Goal: Find specific page/section: Find specific page/section

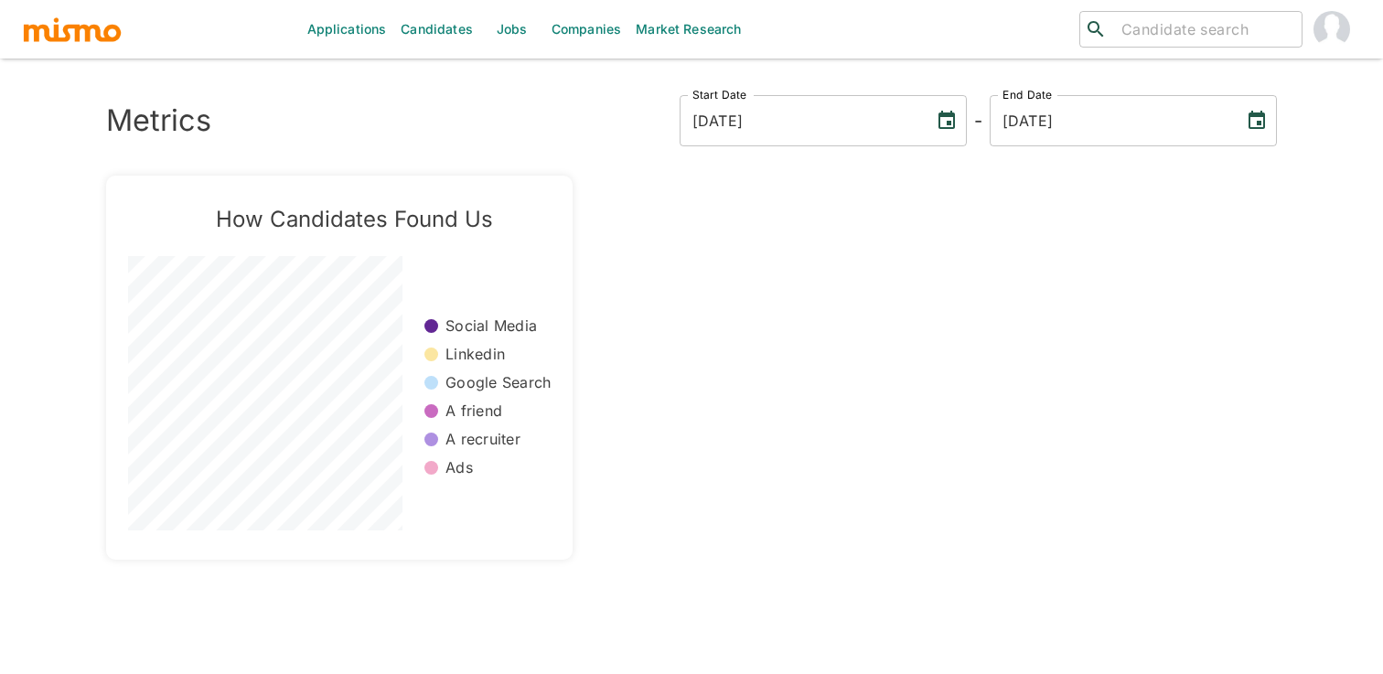
click at [510, 38] on link "Jobs" at bounding box center [512, 29] width 64 height 59
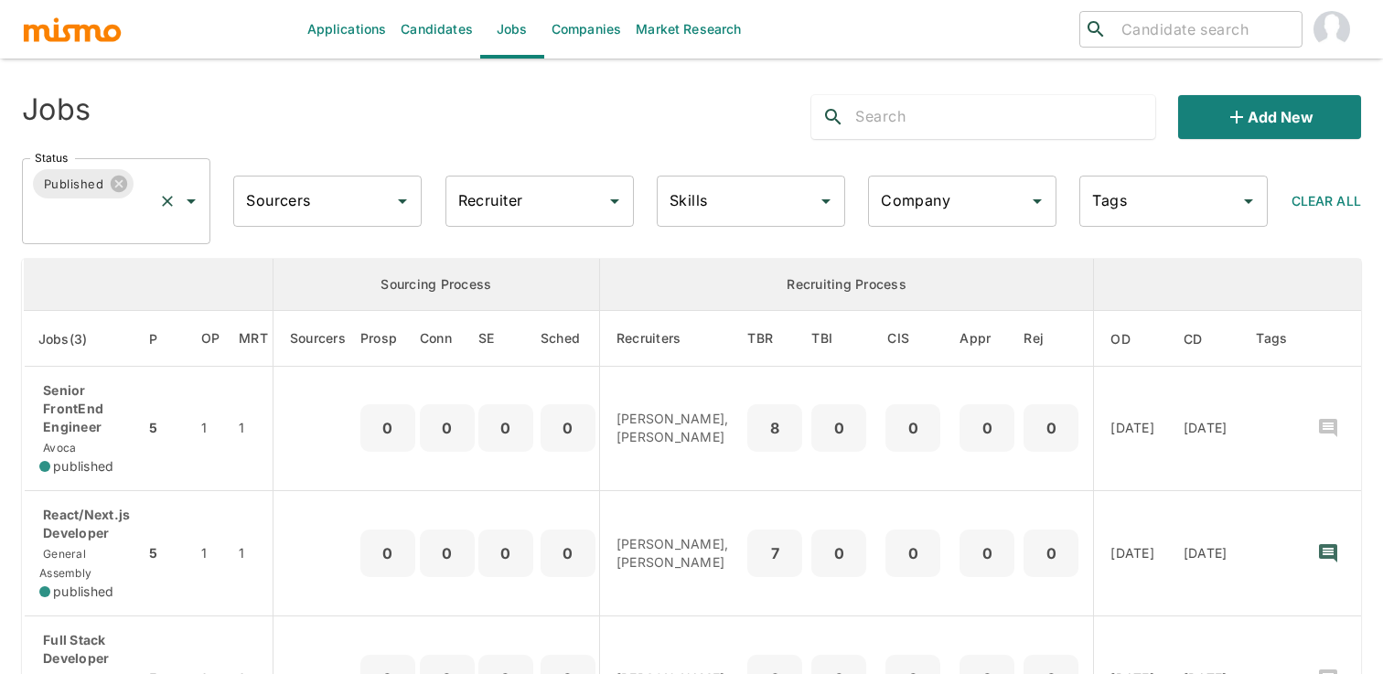
click at [198, 196] on icon "Open" at bounding box center [191, 201] width 22 height 22
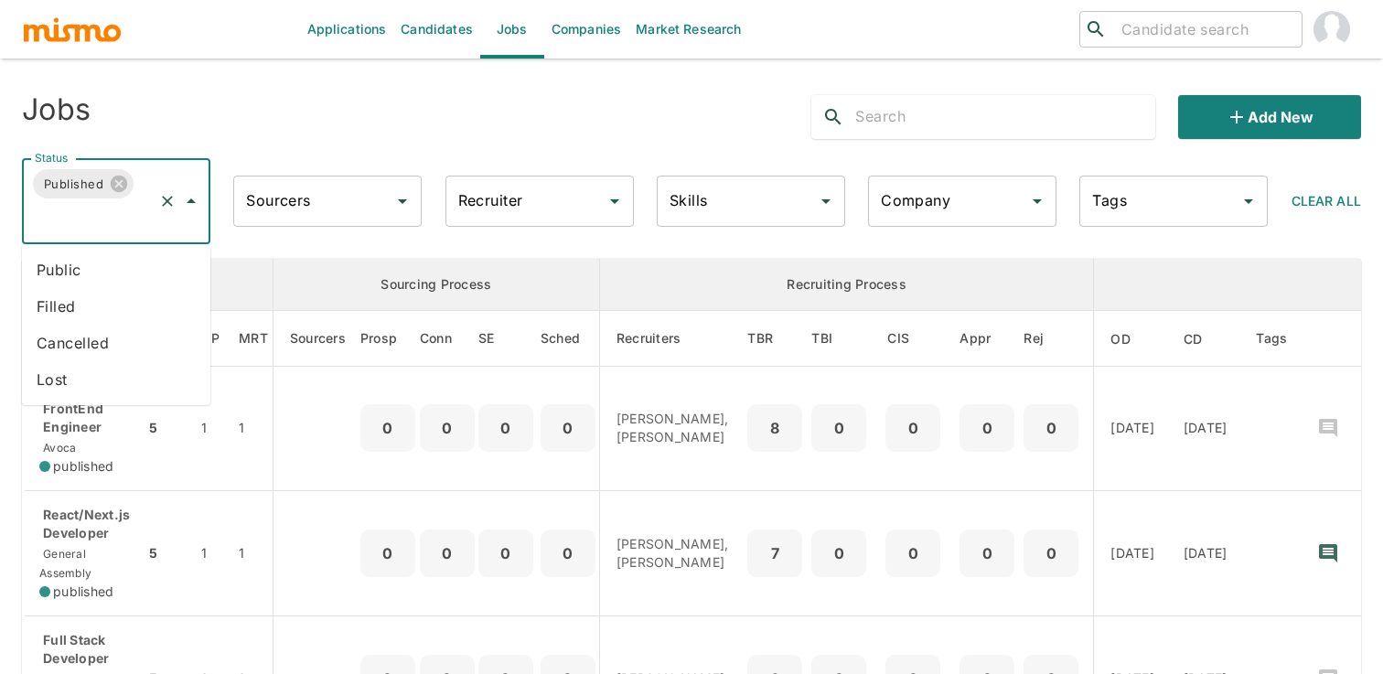
click at [135, 268] on li "Public" at bounding box center [116, 269] width 188 height 37
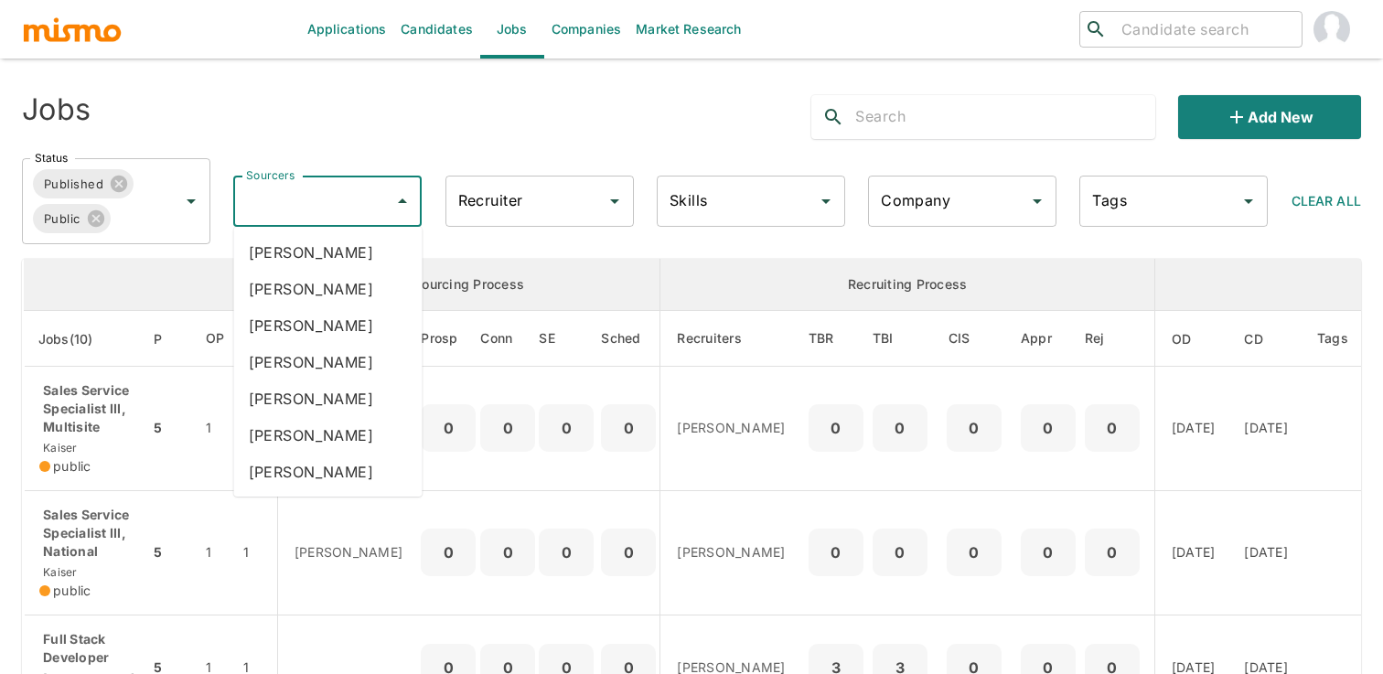
click at [331, 211] on input "Sourcers" at bounding box center [313, 201] width 144 height 35
click at [542, 201] on input "Recruiter" at bounding box center [526, 201] width 144 height 35
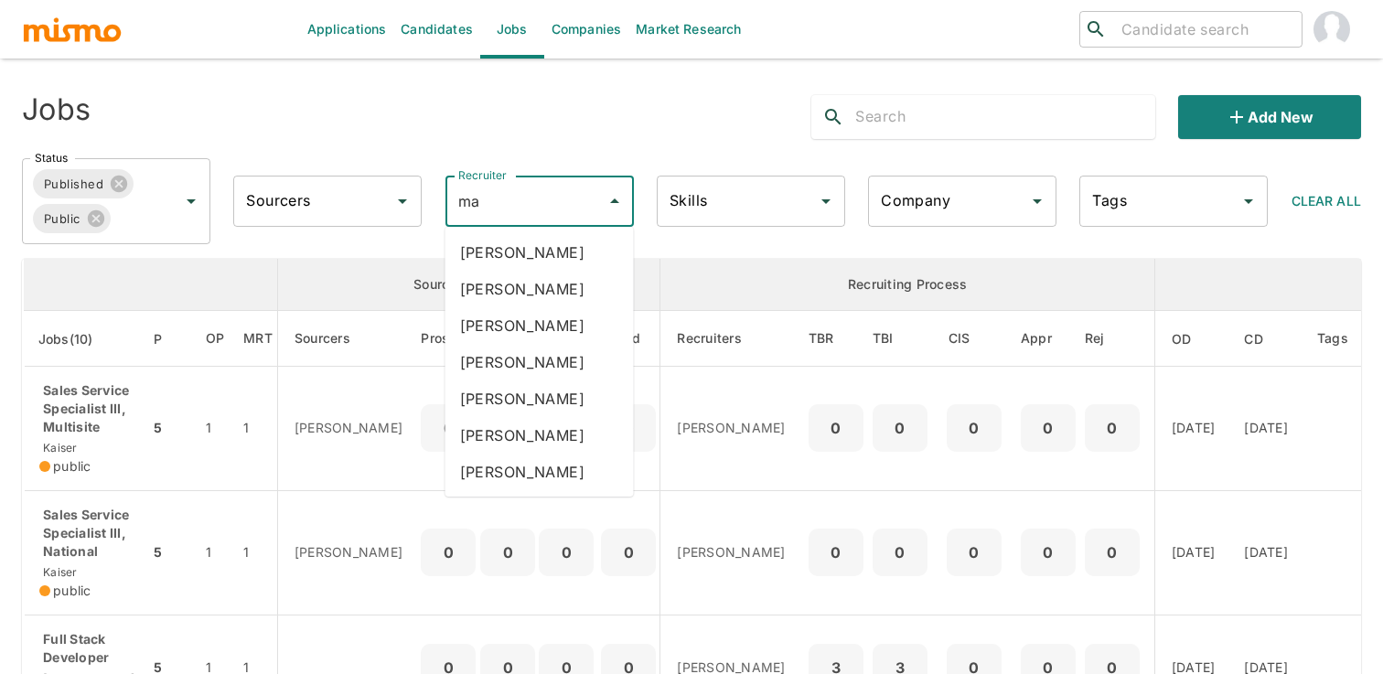
type input "mai"
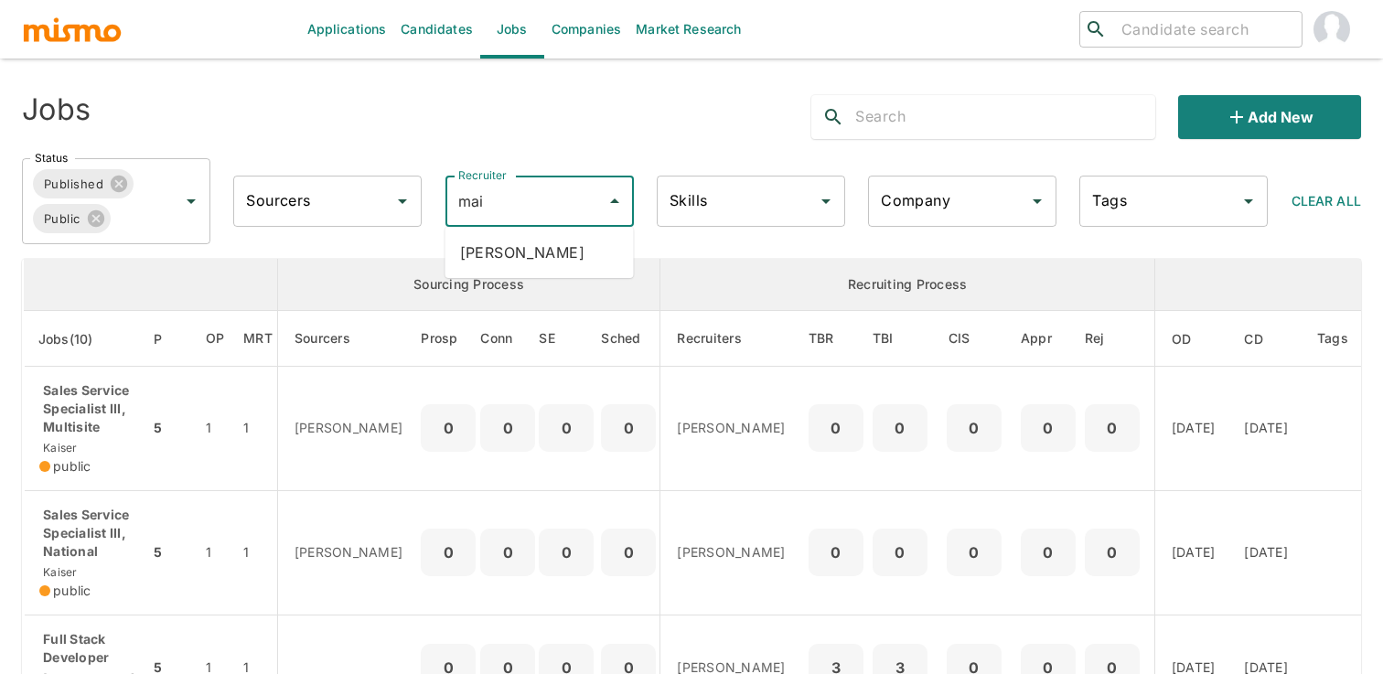
click at [551, 260] on li "Maia Reyes" at bounding box center [539, 252] width 188 height 37
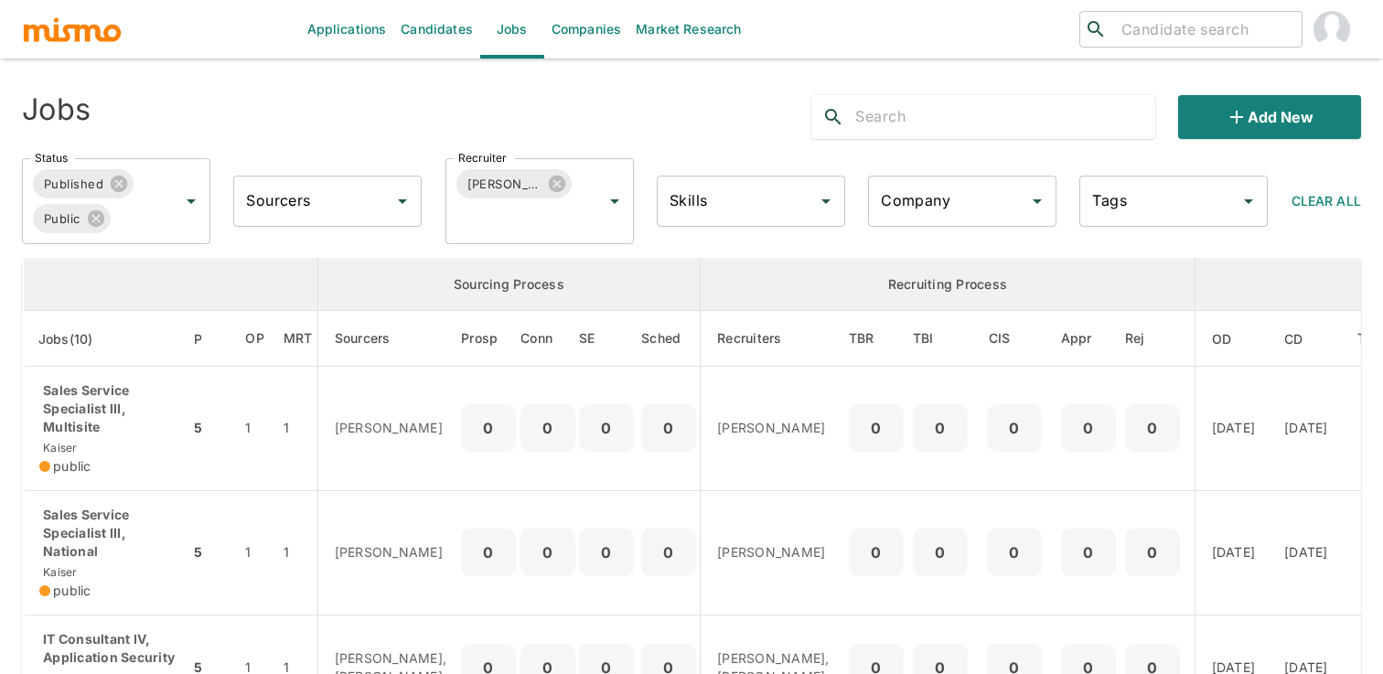
click at [294, 103] on div "Jobs" at bounding box center [289, 109] width 564 height 59
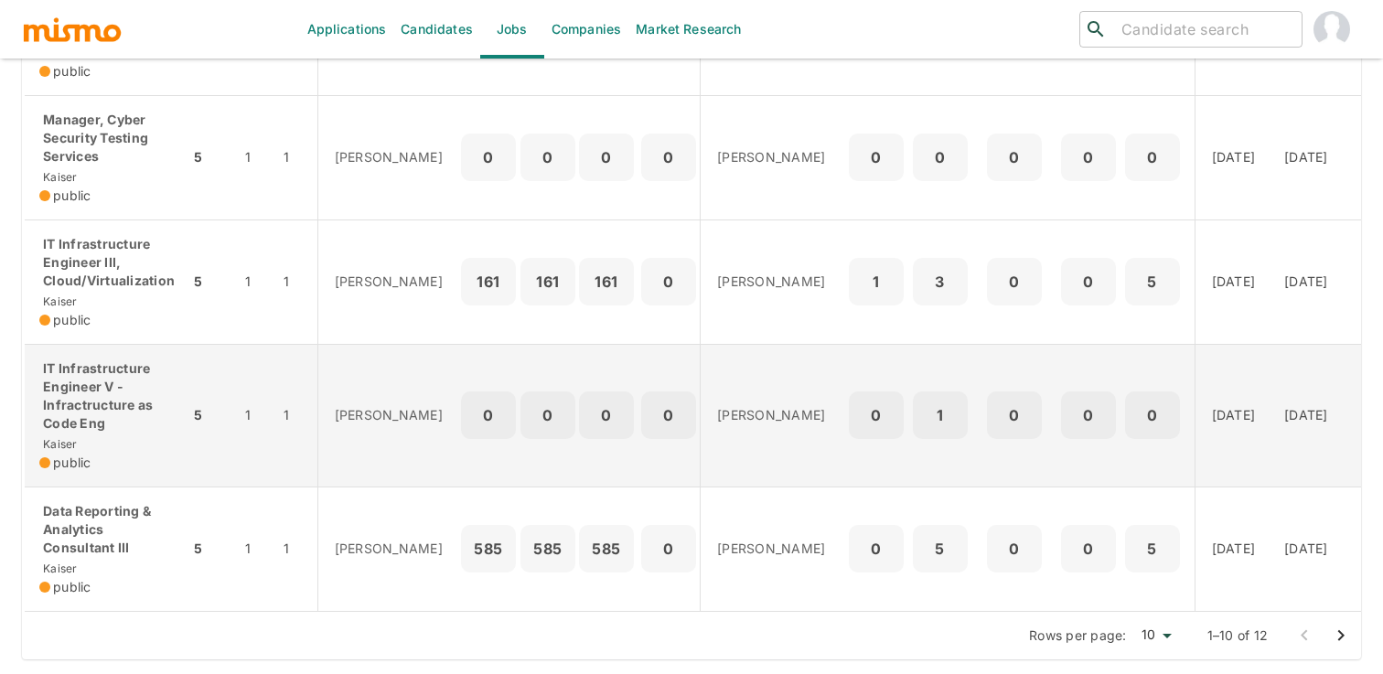
scroll to position [978, 0]
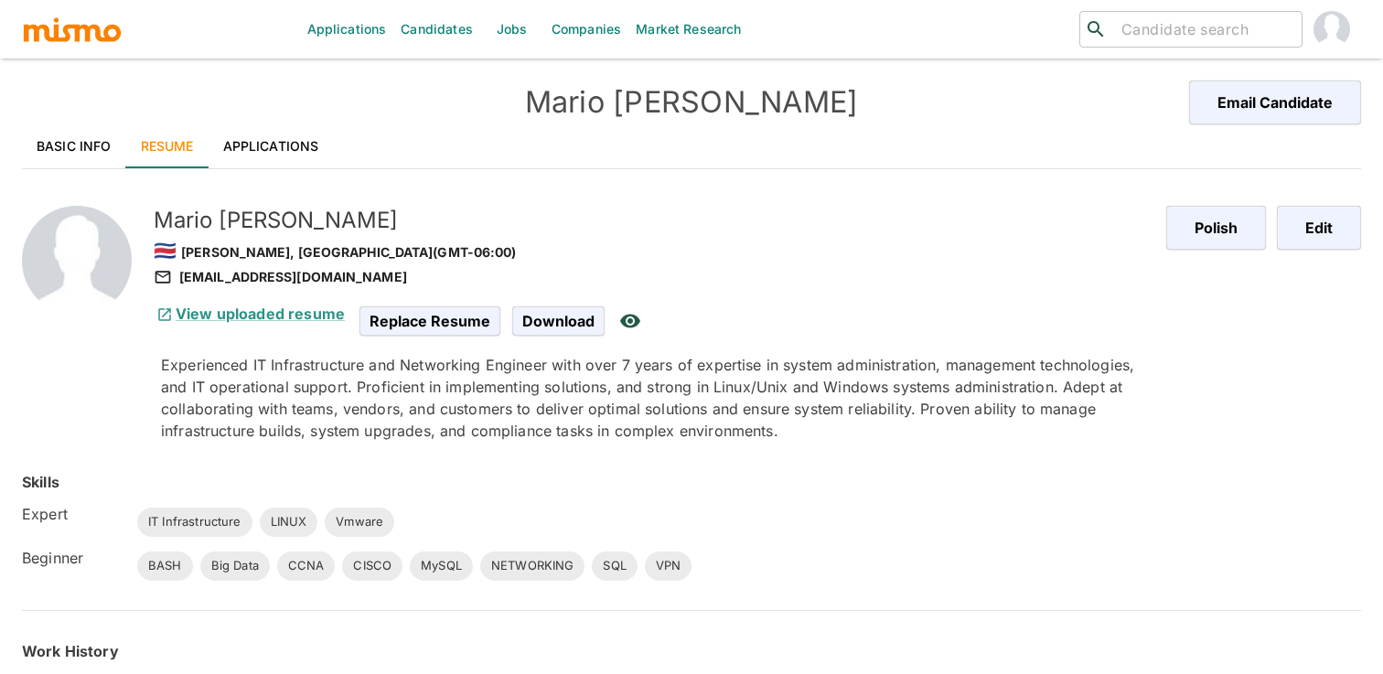
scroll to position [413, 0]
